Goal: Information Seeking & Learning: Learn about a topic

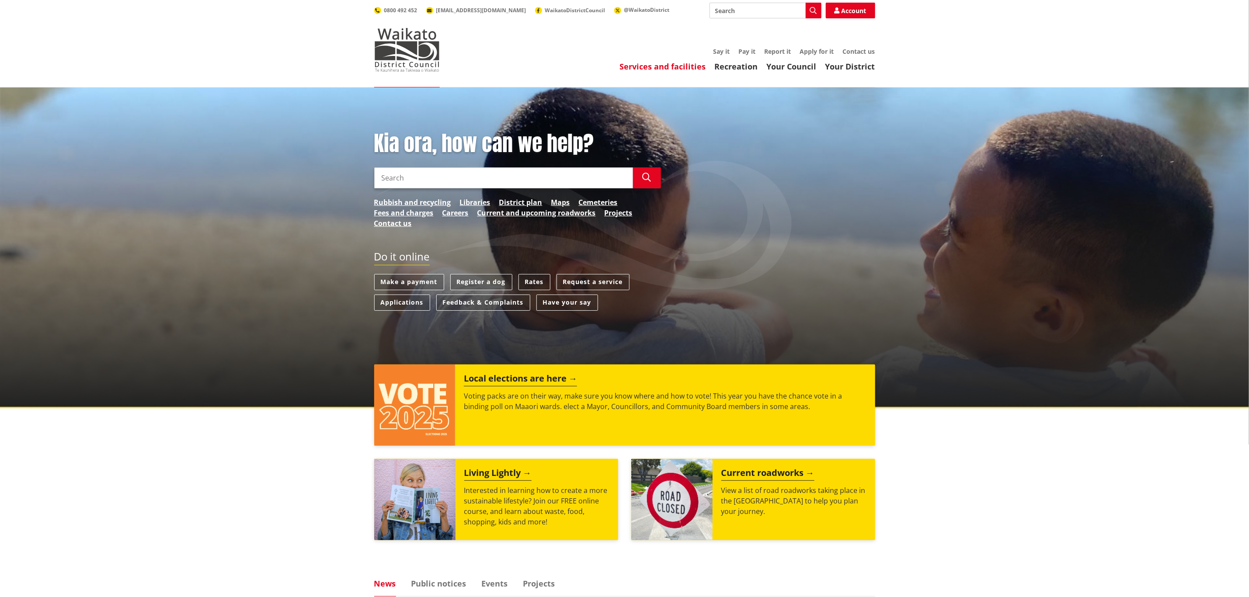
click at [637, 65] on link "Services and facilities" at bounding box center [663, 66] width 86 height 10
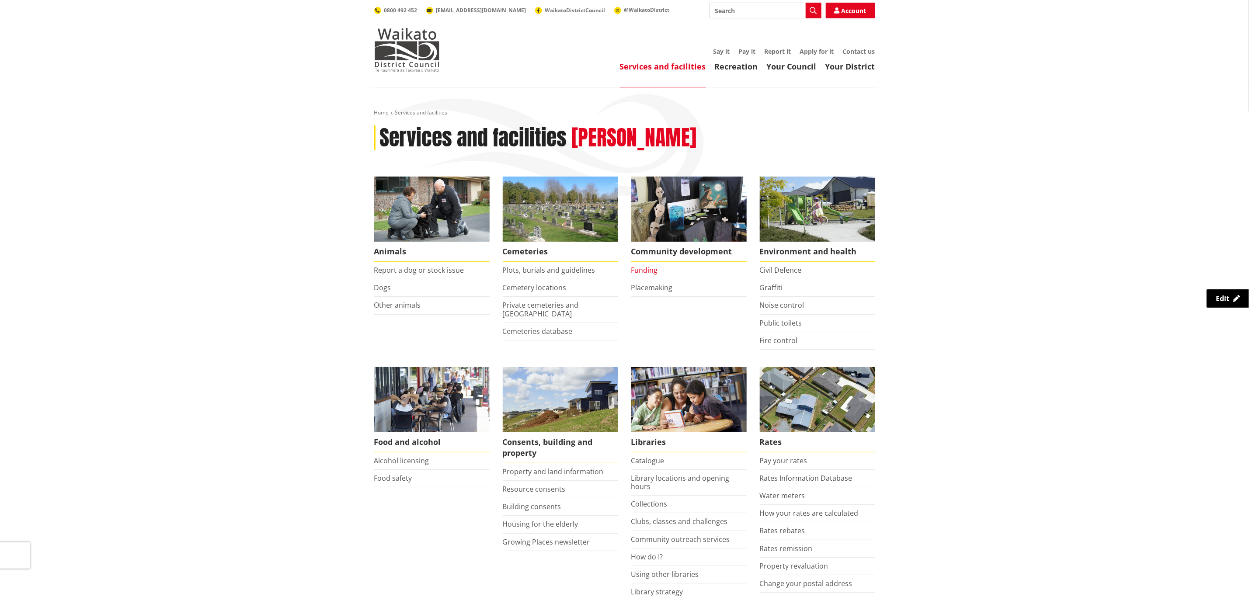
click at [638, 271] on link "Funding" at bounding box center [644, 270] width 27 height 10
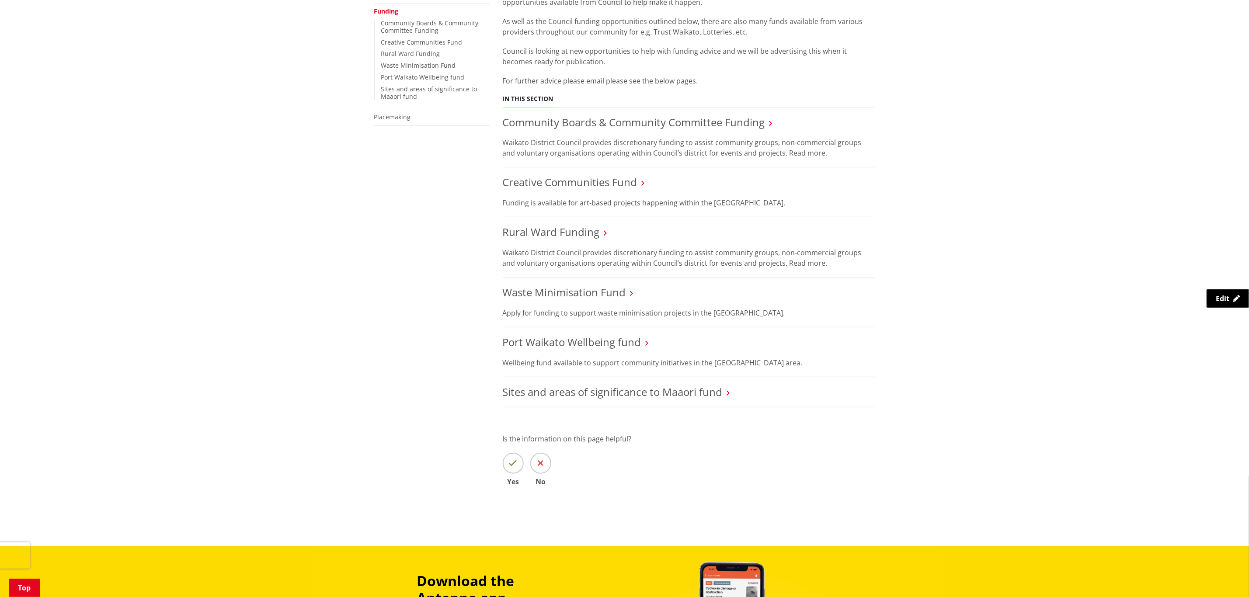
scroll to position [197, 0]
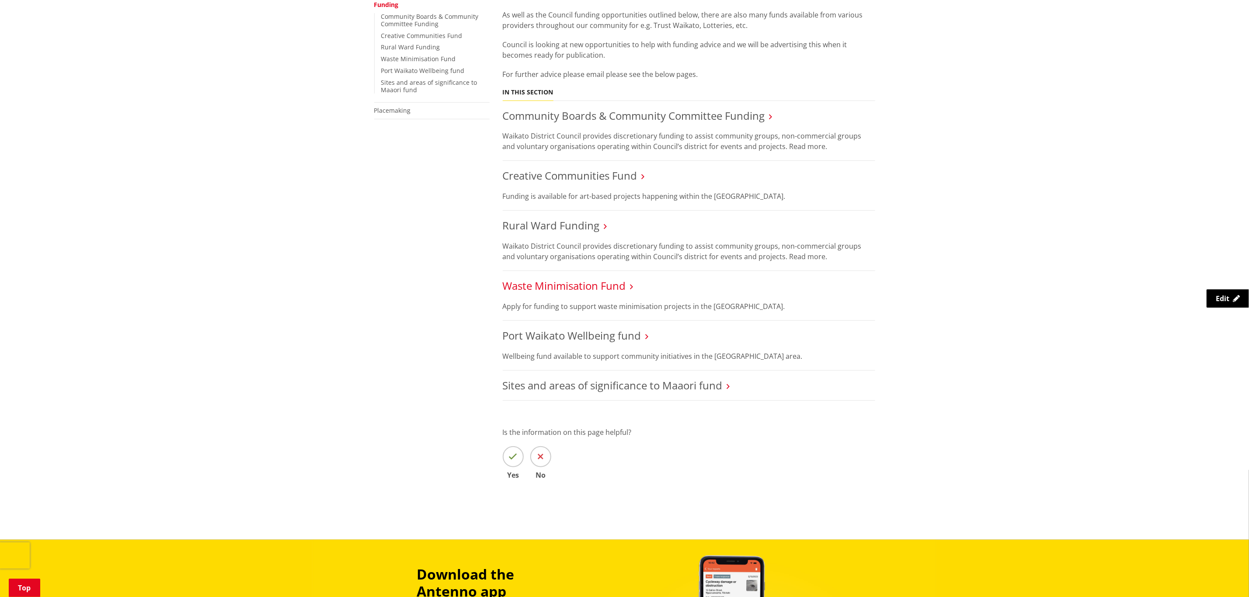
click at [598, 288] on link "Waste Minimisation Fund" at bounding box center [564, 285] width 123 height 14
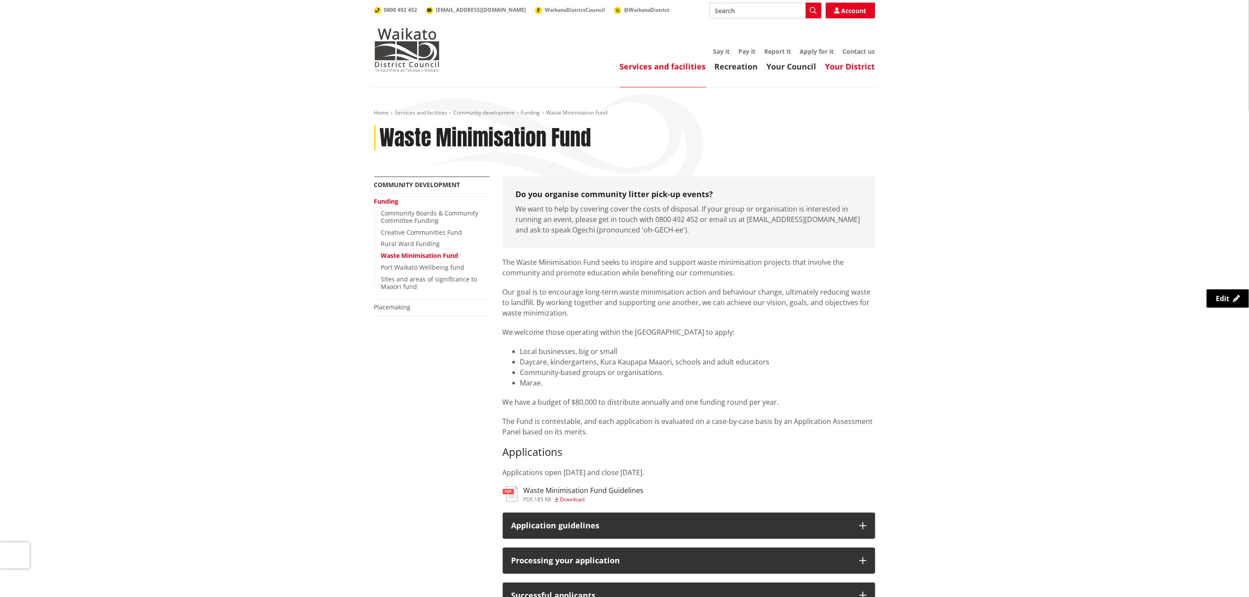
click at [857, 67] on link "Your District" at bounding box center [850, 66] width 50 height 10
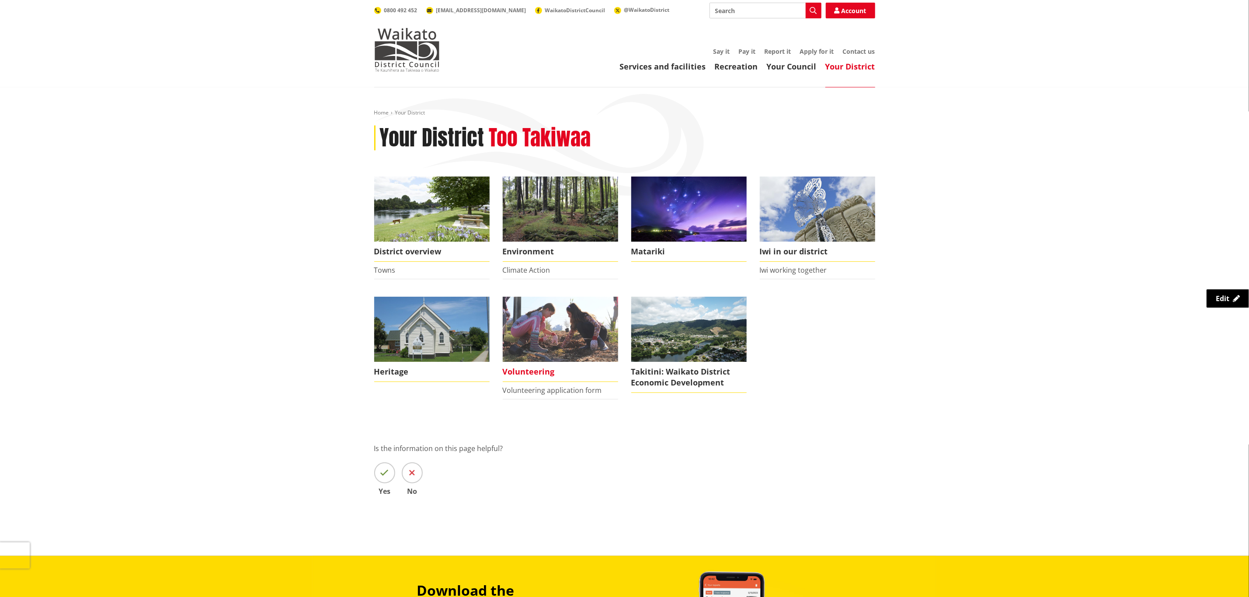
click at [555, 325] on img at bounding box center [560, 329] width 115 height 65
click at [570, 323] on img at bounding box center [560, 329] width 115 height 65
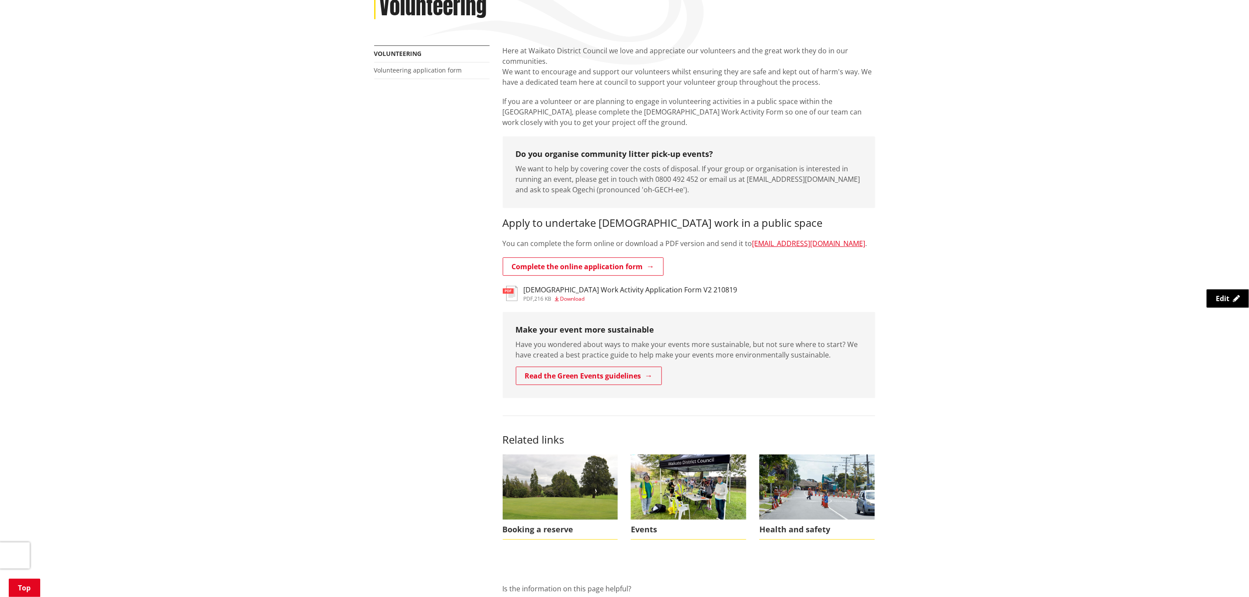
scroll to position [66, 0]
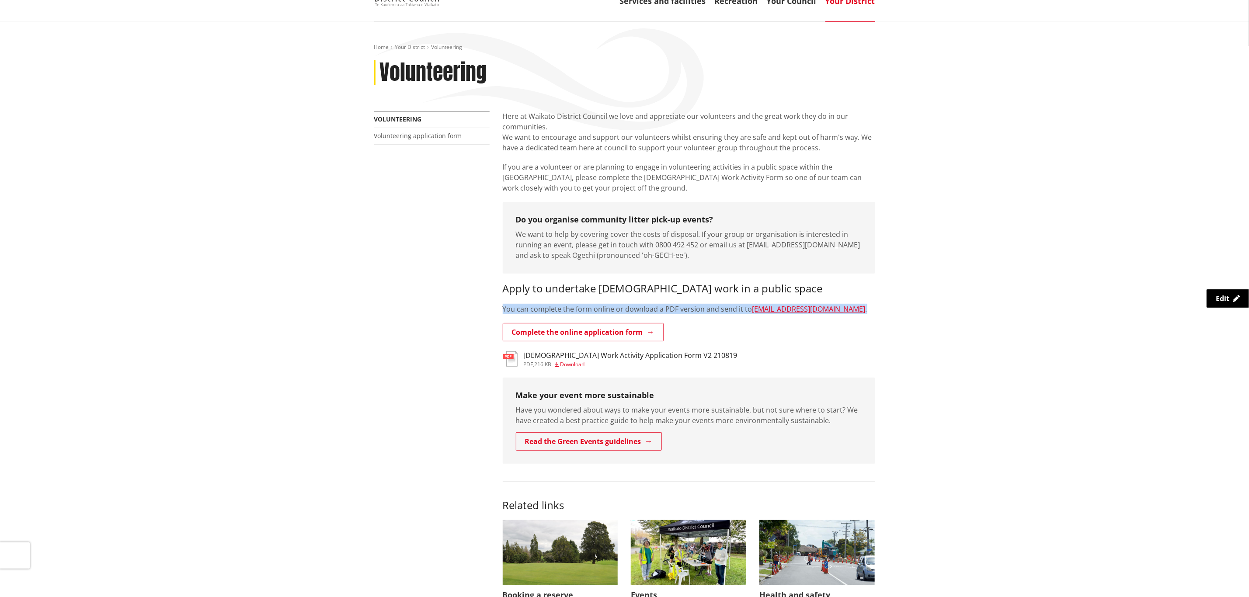
drag, startPoint x: 501, startPoint y: 308, endPoint x: 851, endPoint y: 311, distance: 349.7
click at [844, 310] on div "Here at Waikato District Council we love and appreciate our volunteers and the …" at bounding box center [688, 433] width 385 height 644
click at [1221, 297] on span "Edit" at bounding box center [1222, 299] width 14 height 10
